Goal: Task Accomplishment & Management: Manage account settings

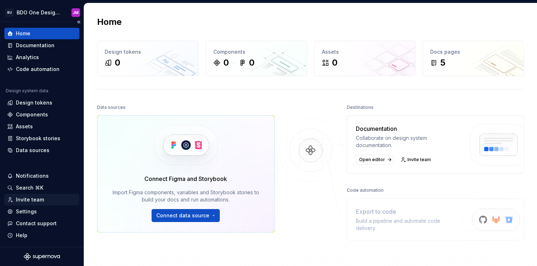
click at [38, 200] on div "Invite team" at bounding box center [30, 199] width 28 height 7
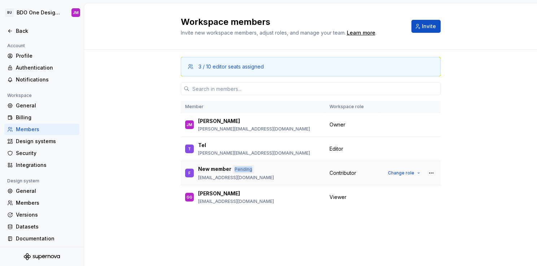
drag, startPoint x: 250, startPoint y: 169, endPoint x: 232, endPoint y: 170, distance: 17.3
click at [233, 170] on div "Pending" at bounding box center [243, 170] width 21 height 8
drag, startPoint x: 232, startPoint y: 170, endPoint x: 288, endPoint y: 217, distance: 73.0
click at [288, 217] on div "3 / 10 editor seats assigned Member Workspace role [PERSON_NAME] [PERSON_NAME] …" at bounding box center [311, 143] width 260 height 187
drag, startPoint x: 198, startPoint y: 177, endPoint x: 273, endPoint y: 178, distance: 75.1
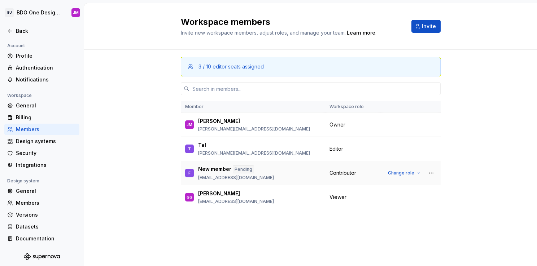
click at [273, 178] on div "F New member Pending [EMAIL_ADDRESS][DOMAIN_NAME]" at bounding box center [253, 173] width 136 height 15
drag, startPoint x: 273, startPoint y: 178, endPoint x: 292, endPoint y: 226, distance: 51.3
click at [292, 226] on div "3 / 10 editor seats assigned Member Workspace role [PERSON_NAME] [PERSON_NAME] …" at bounding box center [311, 143] width 260 height 187
drag, startPoint x: 270, startPoint y: 178, endPoint x: 197, endPoint y: 178, distance: 73.2
click at [197, 178] on div "F New member Pending [EMAIL_ADDRESS][DOMAIN_NAME]" at bounding box center [253, 173] width 136 height 15
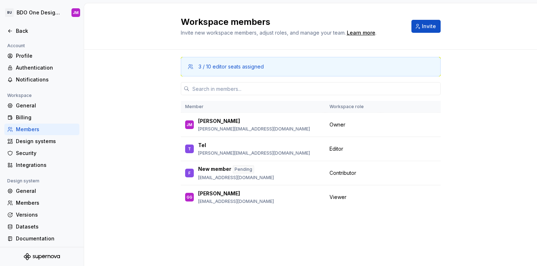
click at [296, 230] on div "3 / 10 editor seats assigned Member Workspace role [PERSON_NAME] [PERSON_NAME] …" at bounding box center [311, 143] width 260 height 187
drag, startPoint x: 329, startPoint y: 196, endPoint x: 346, endPoint y: 196, distance: 16.3
click at [346, 196] on div "Viewer" at bounding box center [352, 197] width 47 height 7
drag, startPoint x: 346, startPoint y: 196, endPoint x: 347, endPoint y: 234, distance: 37.6
click at [347, 234] on div "3 / 10 editor seats assigned Member Workspace role [PERSON_NAME] [PERSON_NAME] …" at bounding box center [311, 143] width 260 height 187
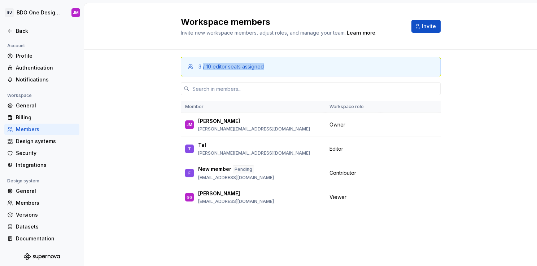
drag, startPoint x: 203, startPoint y: 66, endPoint x: 283, endPoint y: 68, distance: 79.8
click at [283, 68] on div "3 / 10 editor seats assigned" at bounding box center [314, 66] width 232 height 7
click at [149, 144] on div "3 / 10 editor seats assigned Member Workspace role [PERSON_NAME] [PERSON_NAME] …" at bounding box center [310, 143] width 453 height 187
click at [12, 29] on icon at bounding box center [10, 31] width 6 height 6
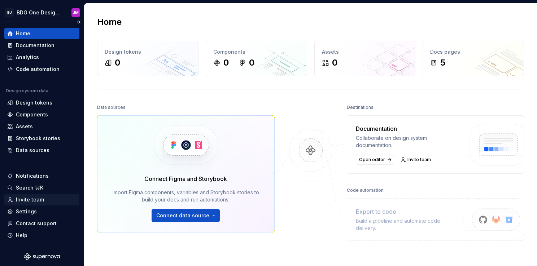
click at [30, 200] on div "Invite team" at bounding box center [30, 199] width 28 height 7
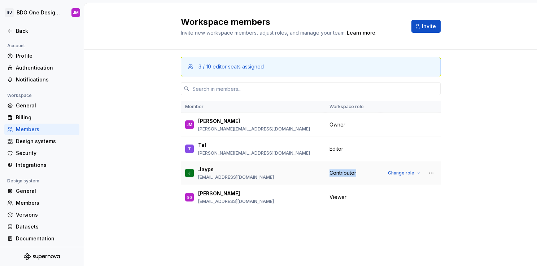
drag, startPoint x: 329, startPoint y: 172, endPoint x: 356, endPoint y: 171, distance: 27.1
click at [356, 171] on span "Contributor" at bounding box center [342, 173] width 27 height 7
click at [341, 147] on span "Editor" at bounding box center [336, 148] width 14 height 7
drag, startPoint x: 342, startPoint y: 149, endPoint x: 328, endPoint y: 148, distance: 14.8
click at [328, 148] on td "Editor" at bounding box center [352, 149] width 55 height 24
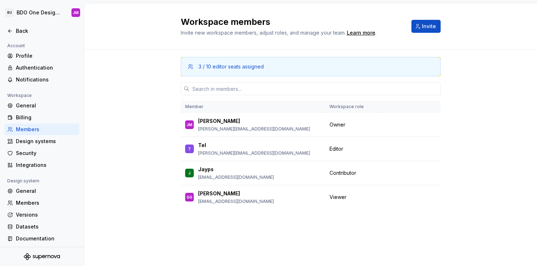
click at [522, 187] on div "3 / 10 editor seats assigned Member Workspace role [PERSON_NAME] [PERSON_NAME] …" at bounding box center [310, 143] width 453 height 187
click at [409, 148] on span "Change role" at bounding box center [401, 149] width 26 height 6
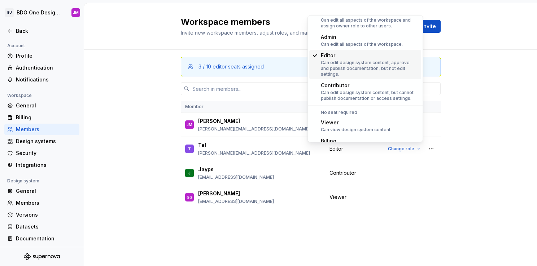
scroll to position [27, 0]
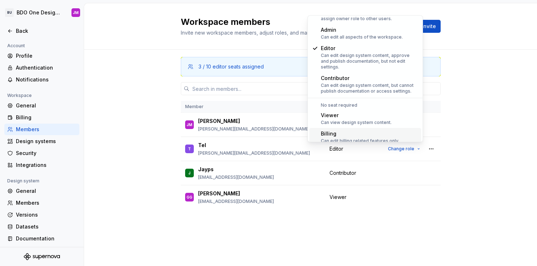
click at [385, 232] on div "3 / 10 editor seats assigned Member Workspace role [PERSON_NAME] [PERSON_NAME] …" at bounding box center [311, 143] width 260 height 187
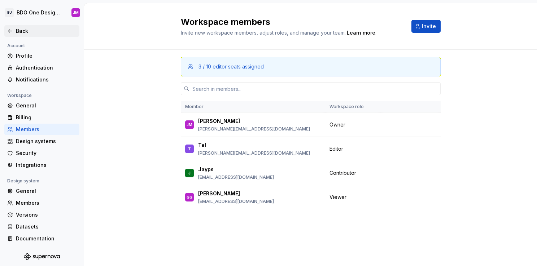
click at [10, 29] on icon at bounding box center [10, 31] width 6 height 6
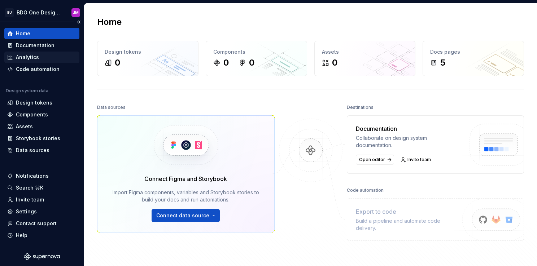
click at [27, 59] on div "Analytics" at bounding box center [27, 57] width 23 height 7
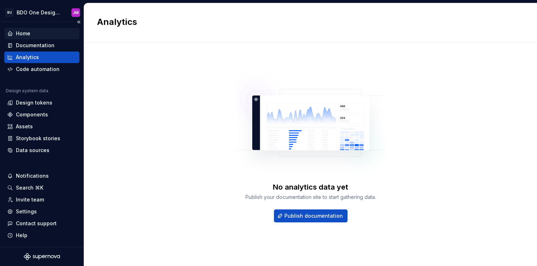
click at [26, 31] on div "Home" at bounding box center [23, 33] width 14 height 7
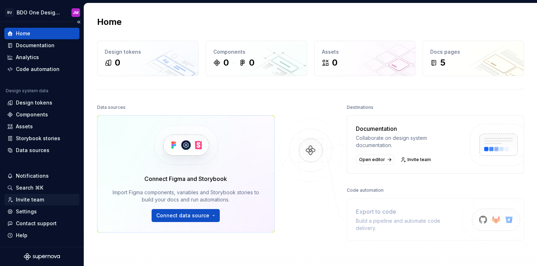
click at [35, 201] on div "Invite team" at bounding box center [30, 199] width 28 height 7
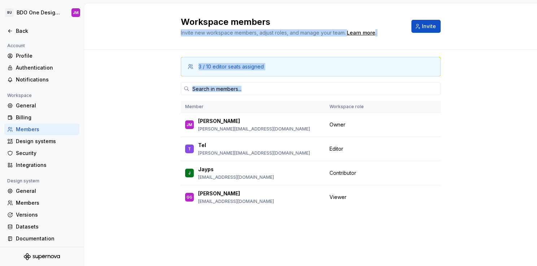
drag, startPoint x: 158, startPoint y: 49, endPoint x: 448, endPoint y: 223, distance: 337.9
click at [448, 223] on div "Workspace members Invite new workspace members, adjust roles, and manage your t…" at bounding box center [310, 134] width 453 height 263
drag, startPoint x: 448, startPoint y: 223, endPoint x: 491, endPoint y: 98, distance: 132.1
click at [491, 99] on div "3 / 10 editor seats assigned Member Workspace role [PERSON_NAME] [PERSON_NAME] …" at bounding box center [310, 143] width 453 height 187
click at [482, 108] on div "3 / 10 editor seats assigned Member Workspace role [PERSON_NAME] [PERSON_NAME] …" at bounding box center [310, 143] width 453 height 187
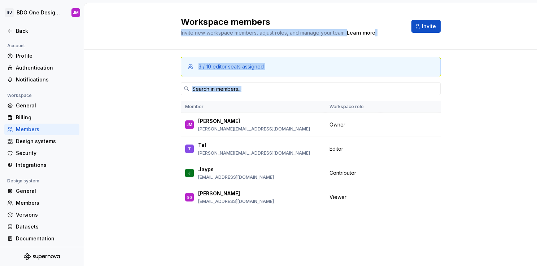
click at [168, 37] on div "Workspace members Invite new workspace members, adjust roles, and manage your t…" at bounding box center [310, 26] width 453 height 47
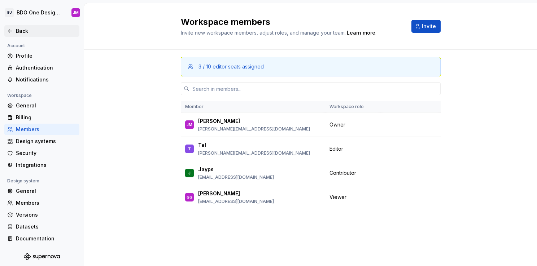
click at [15, 32] on div "Back" at bounding box center [41, 30] width 69 height 7
